Goal: Task Accomplishment & Management: Complete application form

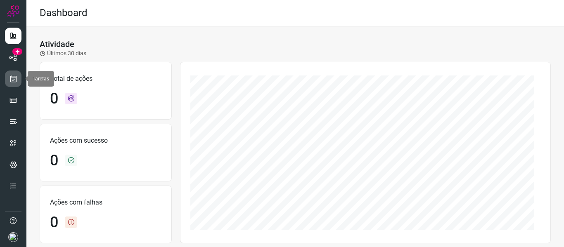
click at [18, 82] on link at bounding box center [13, 79] width 17 height 17
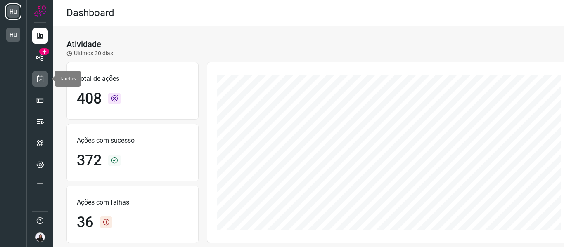
click at [43, 82] on icon at bounding box center [40, 79] width 9 height 8
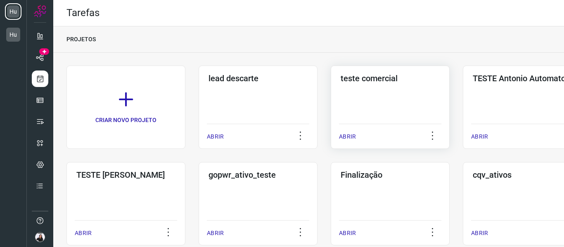
click at [463, 89] on div "teste comercial ABRIR" at bounding box center [522, 107] width 119 height 83
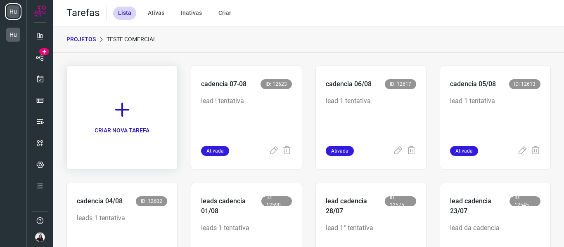
click at [164, 124] on link "CRIAR NOVA TAREFA" at bounding box center [121, 118] width 111 height 104
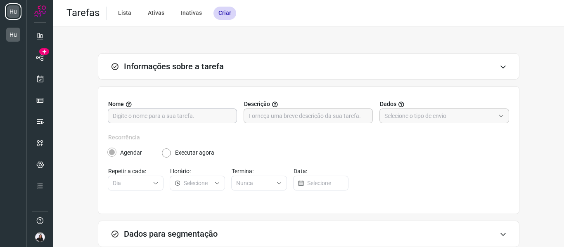
click at [161, 117] on input "text" at bounding box center [172, 116] width 119 height 14
type input "cadencia 12/08"
click at [276, 114] on input "text" at bounding box center [307, 116] width 119 height 14
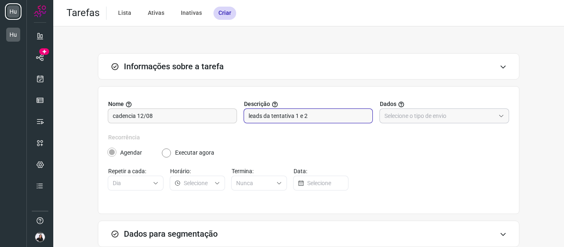
type input "leads da tentativa 1 e 2"
click at [401, 120] on input "text" at bounding box center [439, 116] width 111 height 14
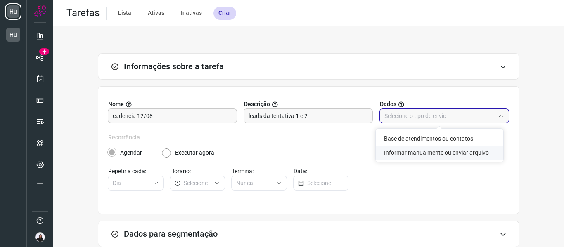
click at [402, 149] on li "Informar manualmente ou enviar arquivo" at bounding box center [439, 153] width 128 height 14
type input "Informar manualmente ou enviar arquivo"
radio input "false"
radio input "true"
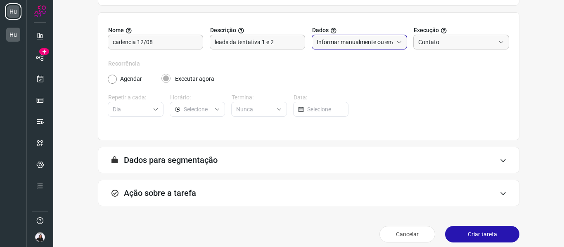
scroll to position [81, 0]
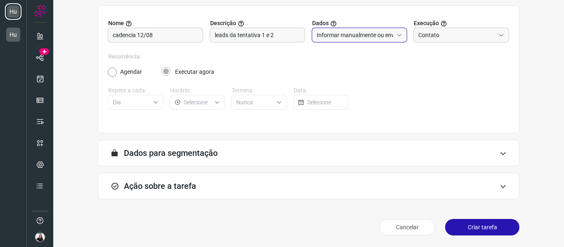
click at [182, 191] on div "Ação sobre a tarefa" at bounding box center [308, 186] width 421 height 26
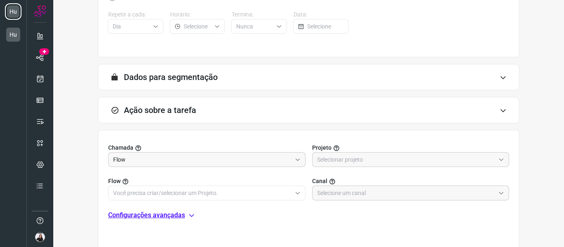
scroll to position [163, 0]
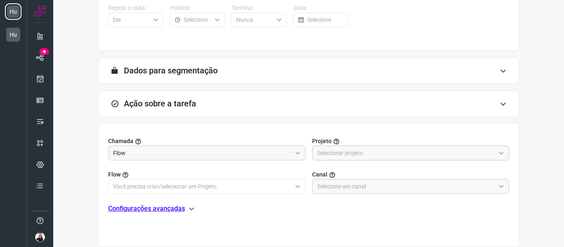
click at [350, 157] on input "text" at bounding box center [406, 153] width 178 height 14
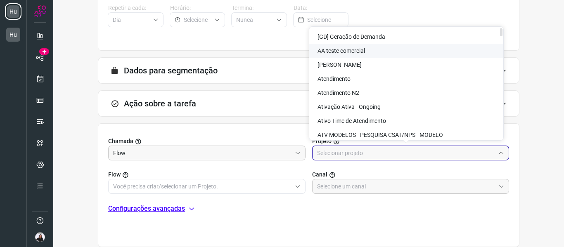
click at [354, 52] on span "AA teste comercial" at bounding box center [340, 50] width 47 height 7
type input "AA teste comercial"
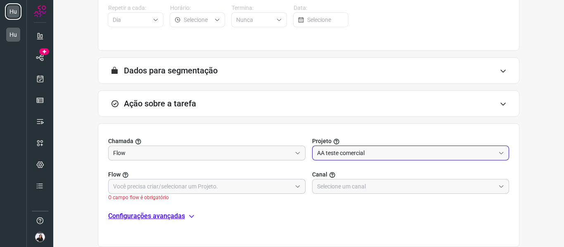
click at [202, 187] on input "text" at bounding box center [202, 186] width 178 height 14
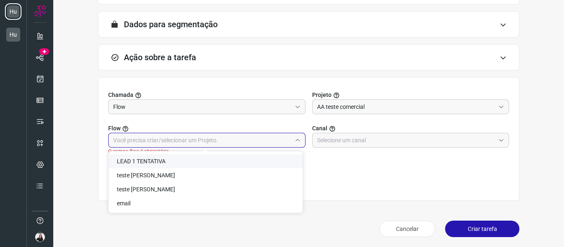
scroll to position [211, 0]
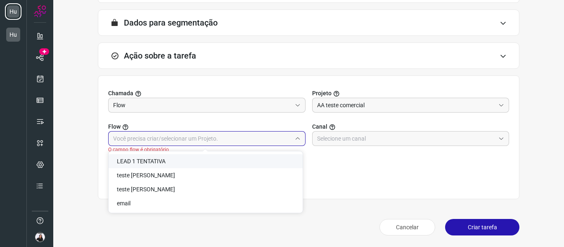
click at [156, 164] on span "LEAD 1 TENTATIVA" at bounding box center [141, 161] width 49 height 7
type input "LEAD 1 TENTATIVA"
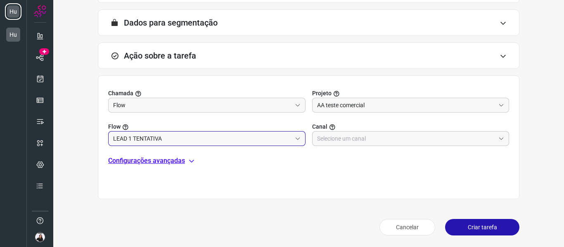
click at [371, 139] on input "text" at bounding box center [406, 139] width 178 height 14
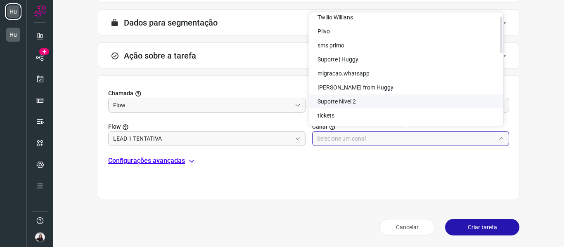
scroll to position [0, 0]
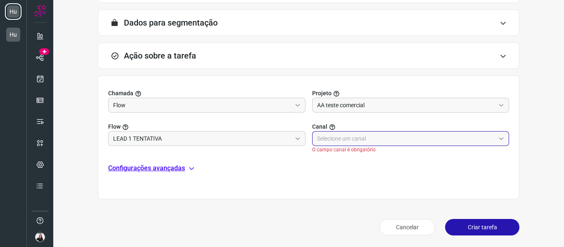
click at [386, 139] on input "text" at bounding box center [406, 139] width 178 height 14
click at [313, 139] on div at bounding box center [410, 138] width 197 height 15
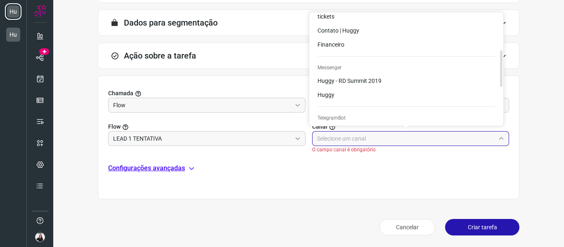
scroll to position [124, 0]
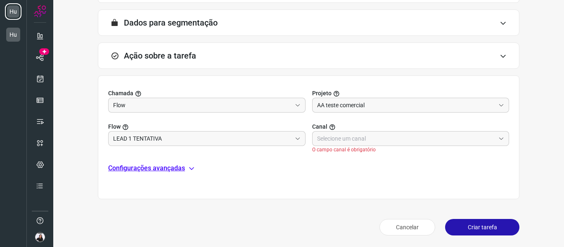
click at [372, 161] on div "Chamada Flow Projeto AA teste comercial Flow LEAD 1 TENTATIVA Canal O campo can…" at bounding box center [308, 138] width 421 height 124
click at [180, 168] on p "Configurações avançadas" at bounding box center [146, 168] width 77 height 10
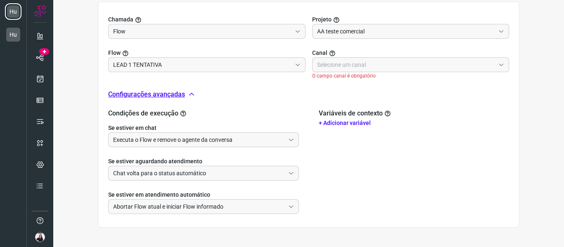
scroll to position [314, 0]
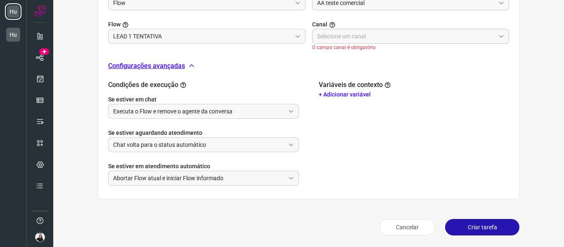
click at [360, 38] on input "text" at bounding box center [406, 36] width 178 height 14
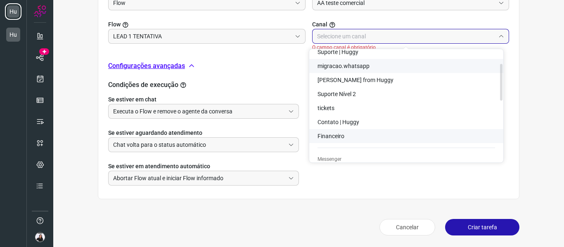
scroll to position [41, 0]
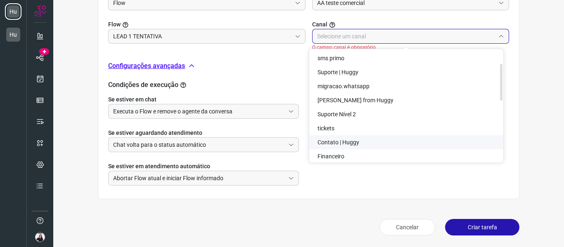
click at [353, 139] on span "Contato | Huggy" at bounding box center [338, 142] width 42 height 7
type input "Contato | Huggy"
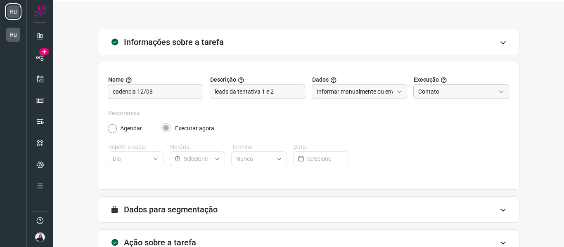
scroll to position [0, 0]
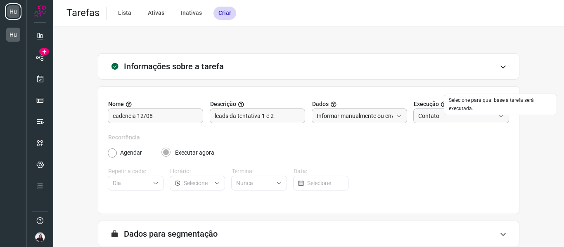
click at [439, 116] on input "Contato" at bounding box center [456, 116] width 77 height 14
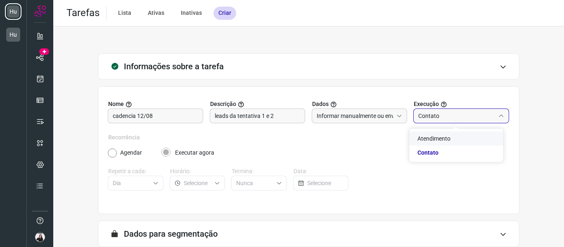
click at [437, 136] on span "Atendimento" at bounding box center [433, 138] width 33 height 7
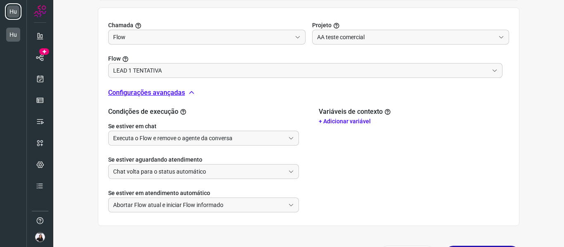
scroll to position [265, 0]
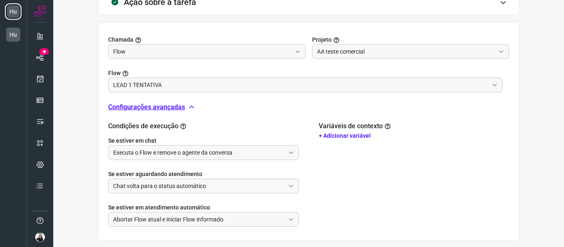
click at [159, 107] on p "Configurações avançadas" at bounding box center [146, 107] width 77 height 10
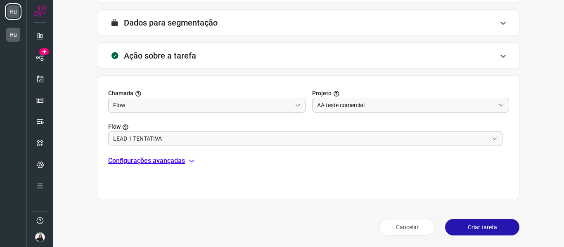
click at [209, 146] on div "Chamada Flow Projeto AA teste comercial Flow LEAD 1 TENTATIVA Configurações ava…" at bounding box center [308, 138] width 421 height 124
click at [168, 141] on input "LEAD 1 TENTATIVA" at bounding box center [300, 139] width 375 height 14
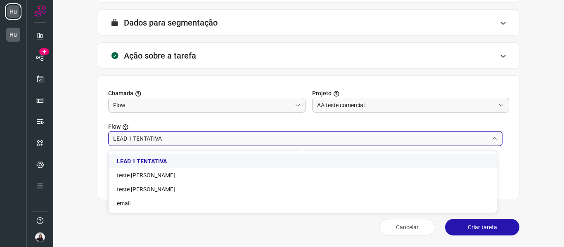
click at [147, 163] on span "LEAD 1 TENTATIVA" at bounding box center [142, 161] width 50 height 7
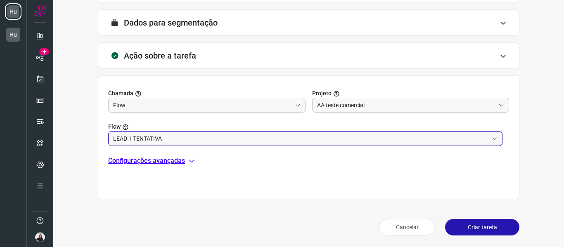
click at [152, 158] on p "Configurações avançadas" at bounding box center [146, 161] width 77 height 10
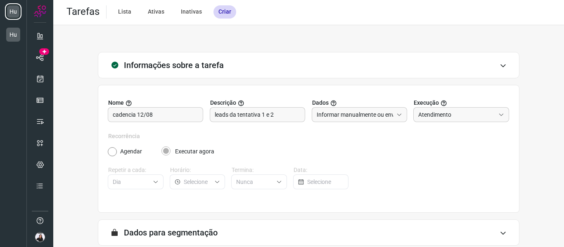
scroll to position [0, 0]
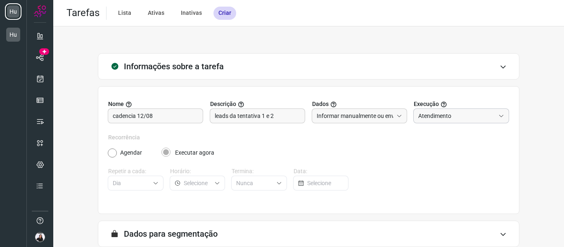
click at [440, 115] on input "Atendimento" at bounding box center [456, 116] width 77 height 14
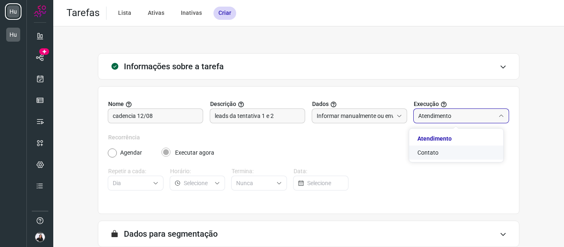
click at [433, 157] on li "Contato" at bounding box center [456, 153] width 94 height 14
type input "Contato"
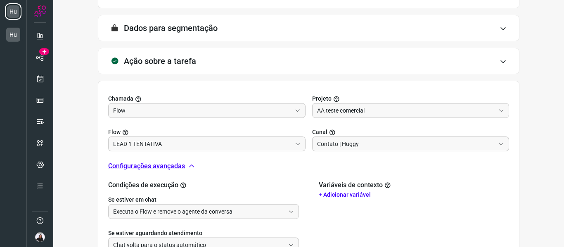
scroll to position [206, 0]
click at [361, 143] on input "Contato | Huggy" at bounding box center [406, 144] width 178 height 14
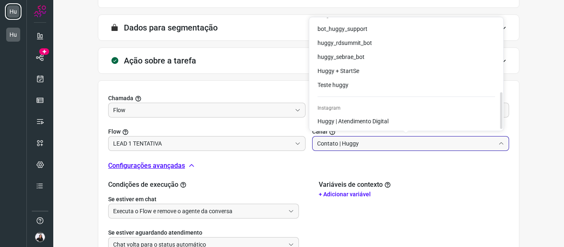
scroll to position [0, 0]
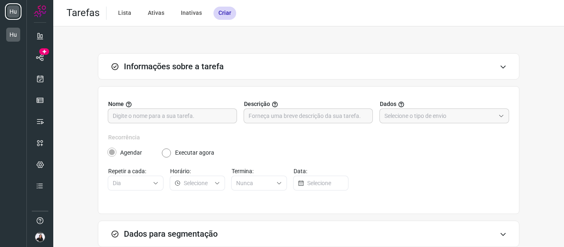
scroll to position [81, 0]
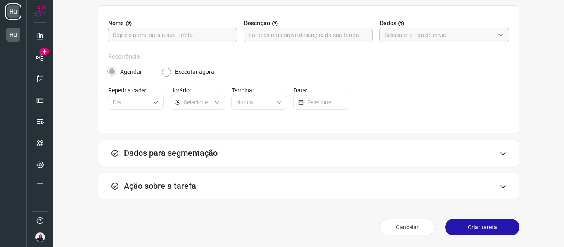
click at [264, 184] on div "Ação sobre a tarefa" at bounding box center [308, 186] width 421 height 26
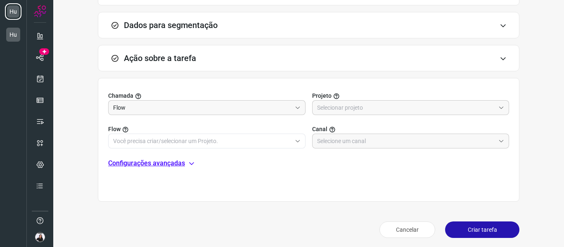
scroll to position [211, 0]
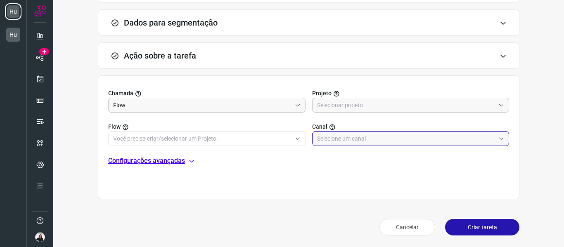
click at [369, 141] on input "text" at bounding box center [406, 139] width 178 height 14
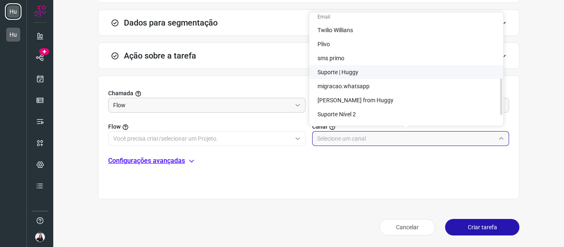
scroll to position [0, 0]
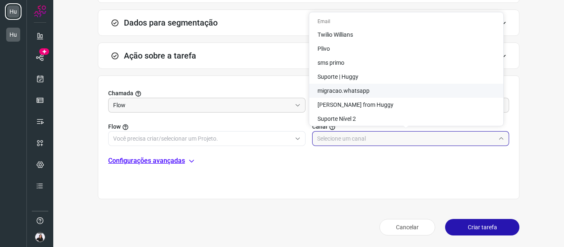
click at [202, 159] on div "Chamada Flow Projeto Flow Canal Configurações avançadas" at bounding box center [308, 138] width 421 height 124
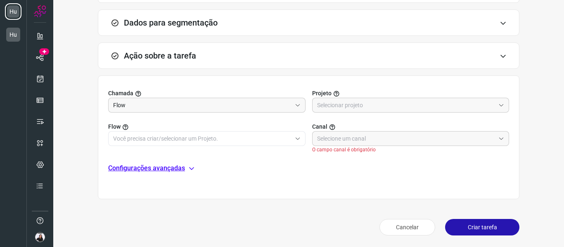
click at [36, 237] on img at bounding box center [40, 237] width 10 height 10
click at [402, 139] on input "text" at bounding box center [406, 139] width 178 height 14
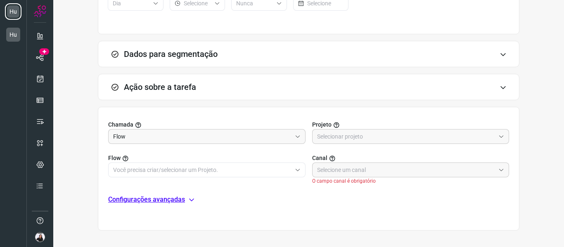
scroll to position [170, 0]
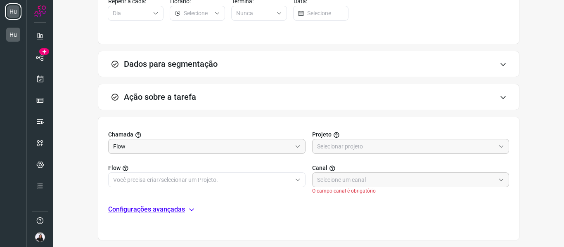
drag, startPoint x: 505, startPoint y: 105, endPoint x: 497, endPoint y: 89, distance: 17.9
click at [505, 105] on div "Ação sobre a tarefa" at bounding box center [308, 97] width 421 height 26
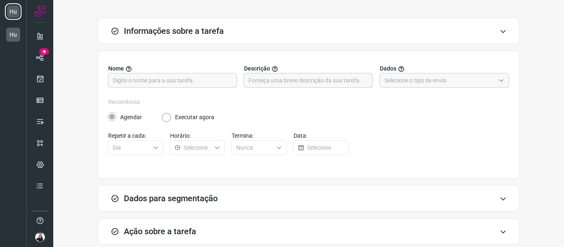
scroll to position [81, 0]
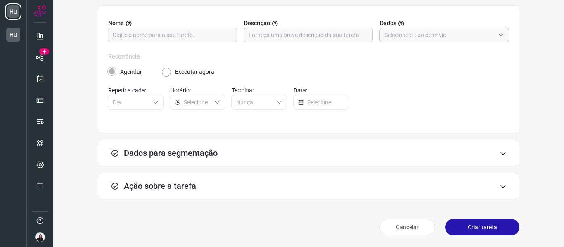
click at [378, 194] on div "Ação sobre a tarefa" at bounding box center [308, 186] width 421 height 26
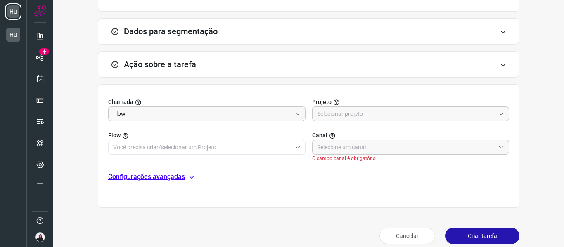
scroll to position [211, 0]
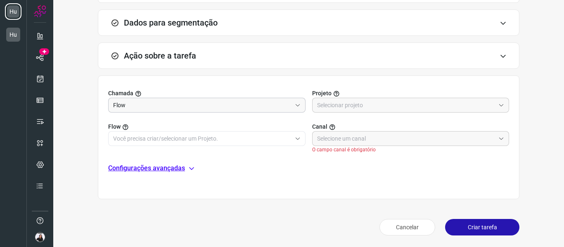
click at [182, 106] on input "Flow" at bounding box center [202, 105] width 178 height 14
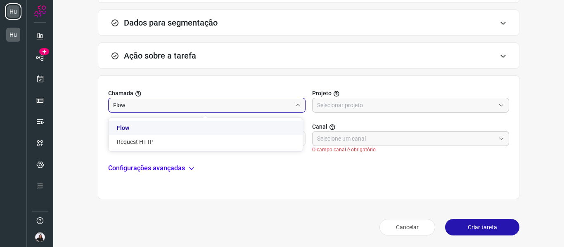
click at [161, 128] on li "Flow" at bounding box center [206, 128] width 194 height 14
click at [371, 107] on input "text" at bounding box center [406, 105] width 178 height 14
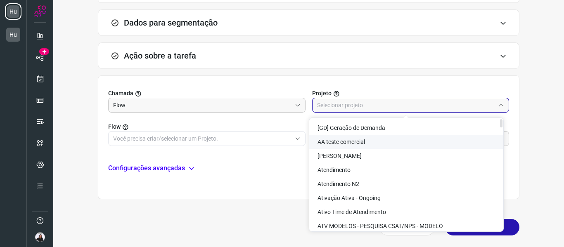
click at [356, 146] on li "AA teste comercial" at bounding box center [406, 142] width 194 height 14
type input "AA teste comercial"
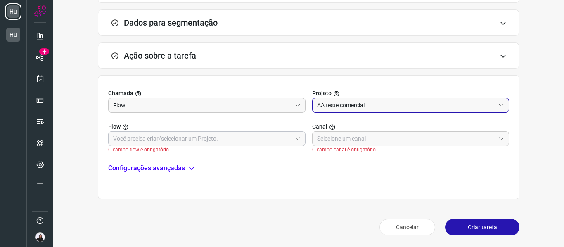
click at [234, 138] on input "text" at bounding box center [202, 139] width 178 height 14
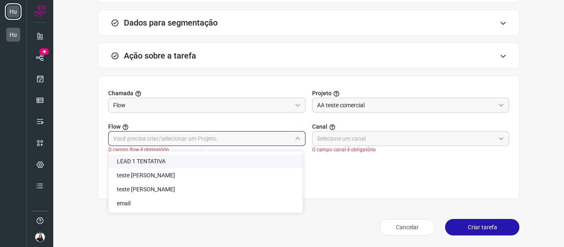
click at [153, 164] on span "LEAD 1 TENTATIVA" at bounding box center [141, 161] width 49 height 7
type input "LEAD 1 TENTATIVA"
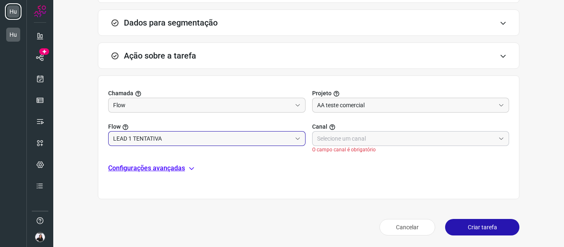
click at [348, 139] on input "text" at bounding box center [406, 139] width 178 height 14
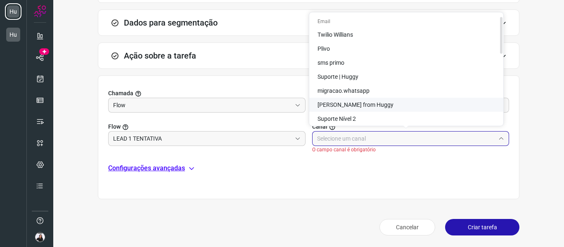
scroll to position [41, 0]
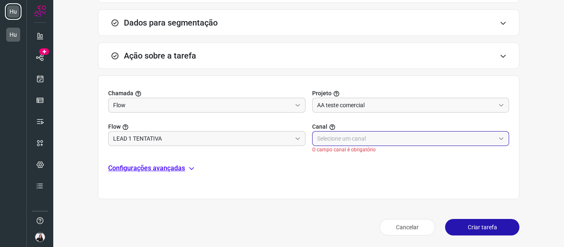
click at [378, 139] on input "text" at bounding box center [406, 139] width 178 height 14
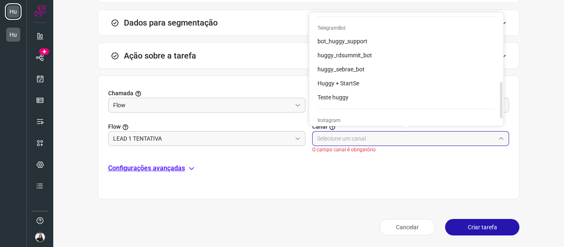
scroll to position [224, 0]
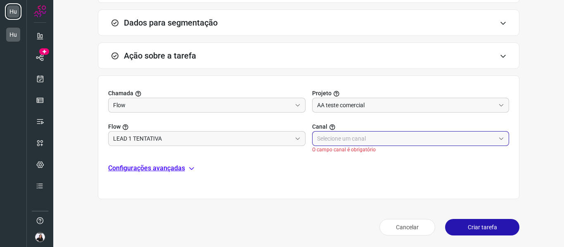
click at [395, 133] on input "text" at bounding box center [406, 139] width 178 height 14
